Goal: Information Seeking & Learning: Learn about a topic

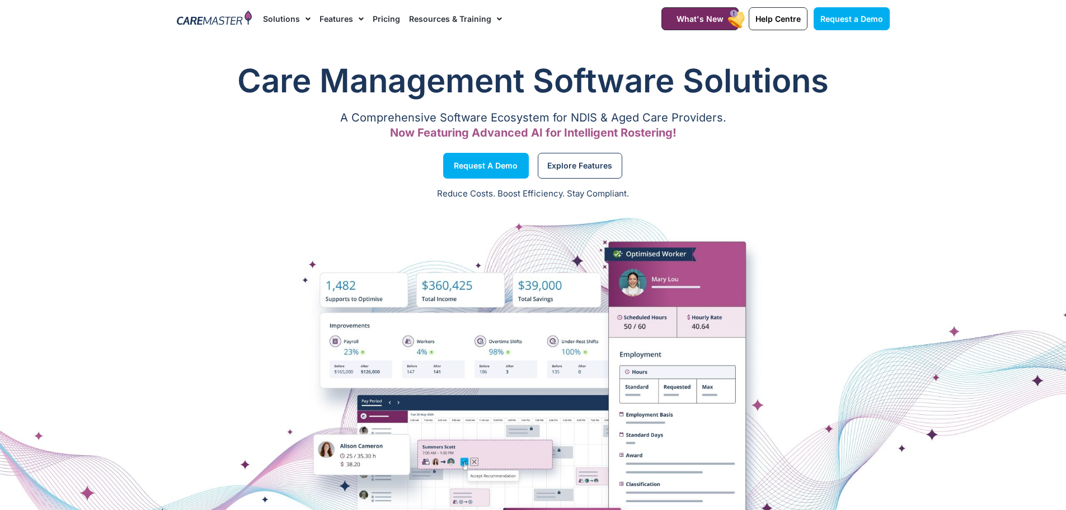
click at [289, 23] on link "Solutions" at bounding box center [287, 18] width 48 height 37
click at [289, 17] on link "Solutions" at bounding box center [287, 18] width 48 height 37
click at [578, 171] on link "Explore Features" at bounding box center [580, 166] width 84 height 26
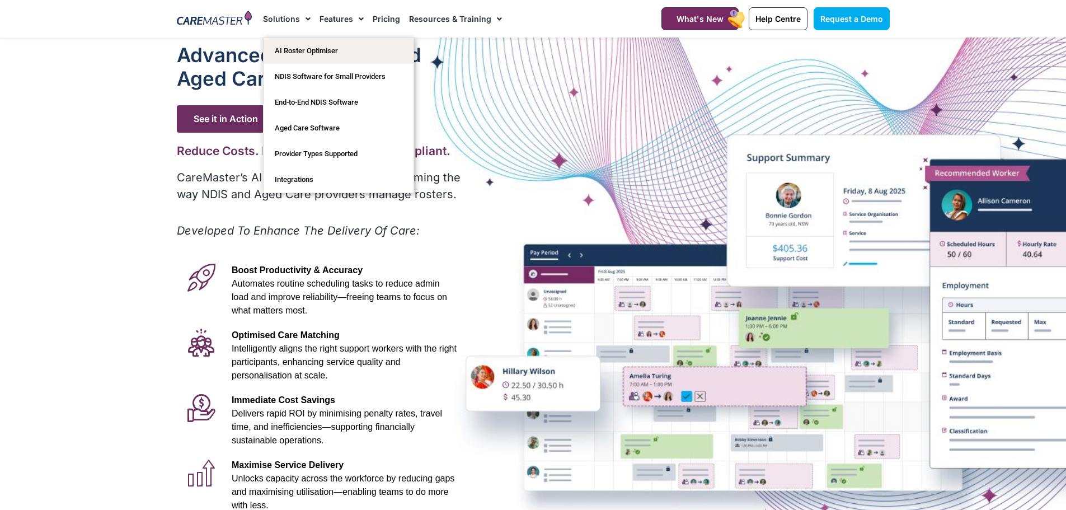
click at [288, 16] on link "Solutions" at bounding box center [287, 18] width 48 height 37
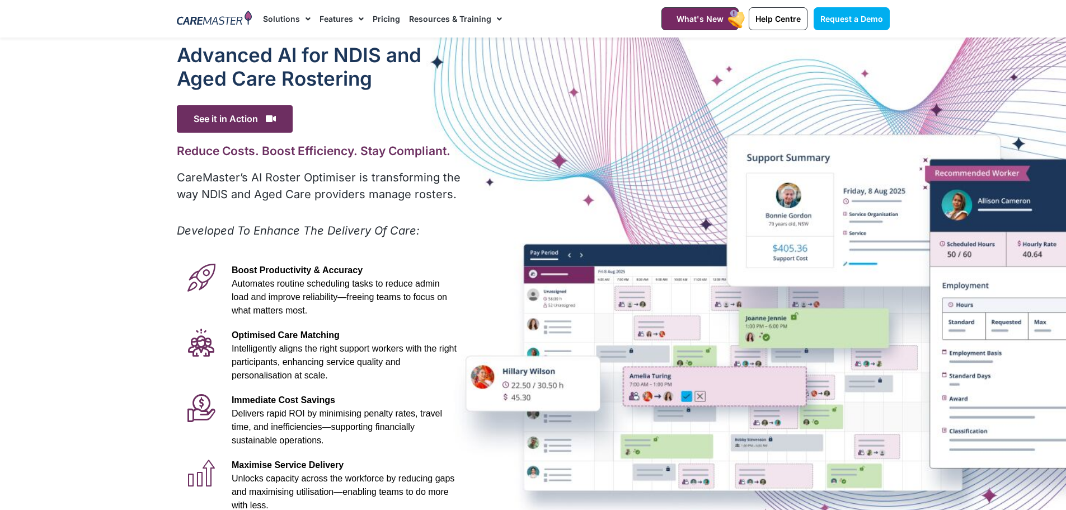
click at [288, 16] on link "Solutions" at bounding box center [287, 18] width 48 height 37
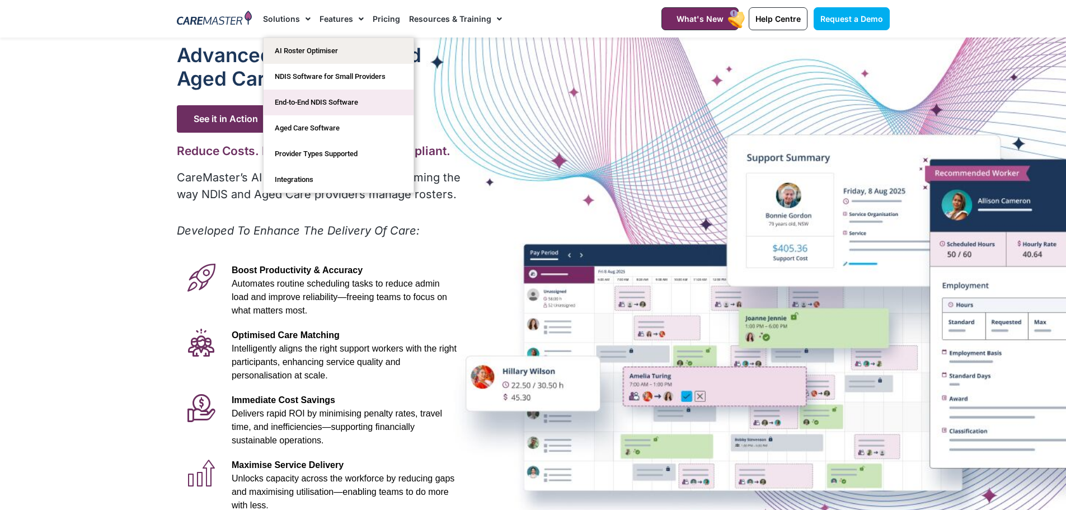
click at [321, 103] on link "End-to-End NDIS Software" at bounding box center [338, 103] width 150 height 26
